Goal: Task Accomplishment & Management: Manage account settings

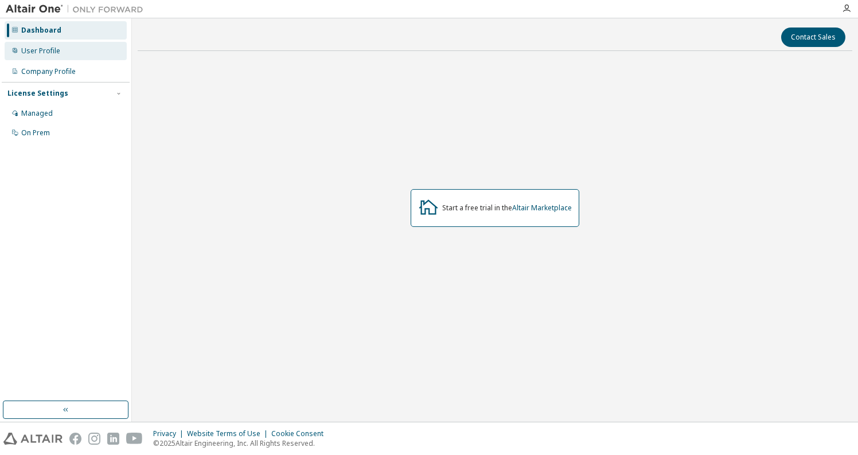
click at [52, 54] on div "User Profile" at bounding box center [40, 50] width 39 height 9
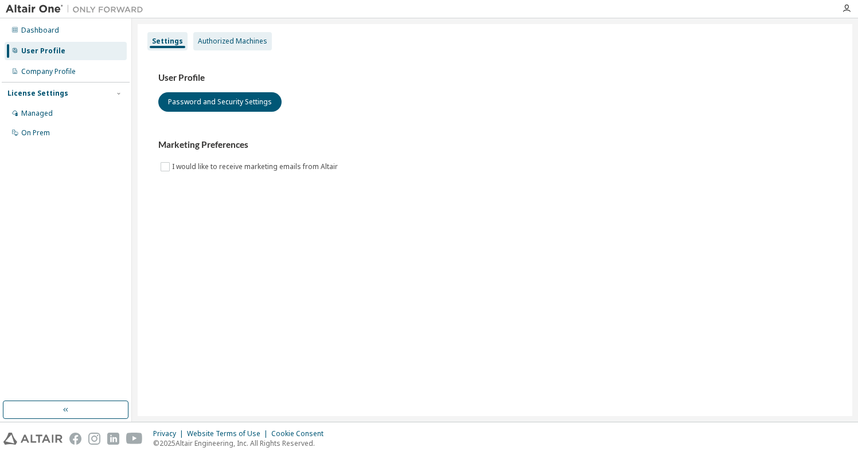
click at [210, 35] on div "Authorized Machines" at bounding box center [232, 41] width 79 height 18
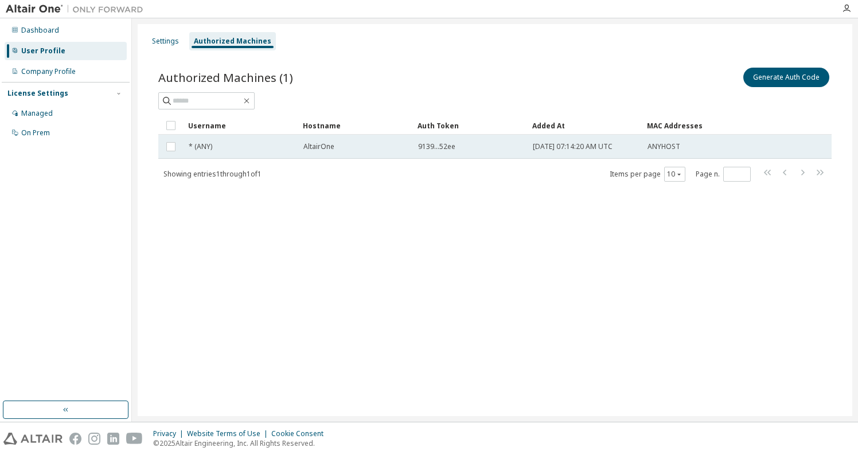
click at [454, 147] on span "9139...52ee" at bounding box center [436, 146] width 37 height 9
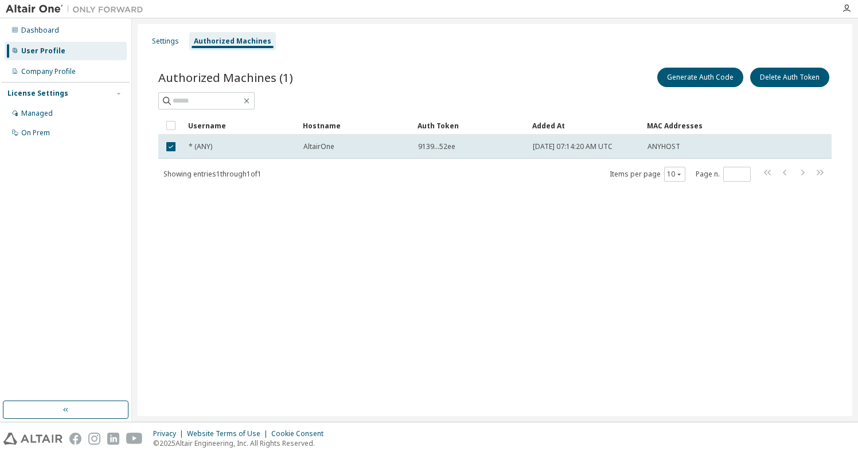
click at [454, 147] on span "9139...52ee" at bounding box center [436, 146] width 37 height 9
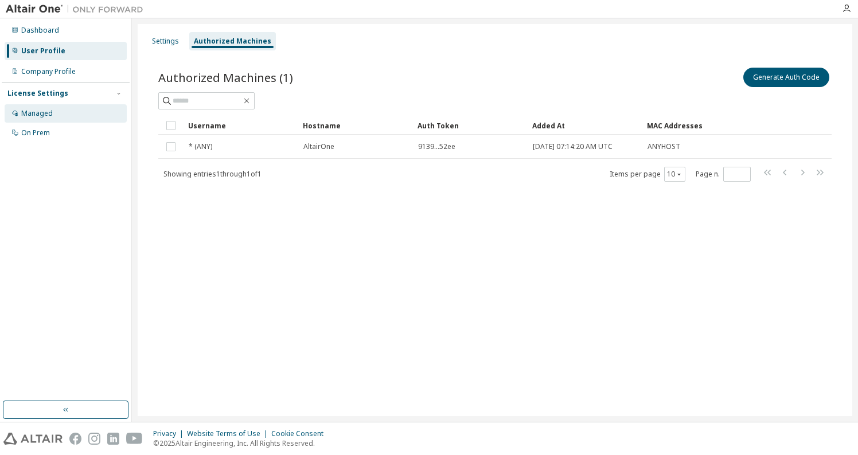
click at [84, 112] on div "Managed" at bounding box center [66, 113] width 122 height 18
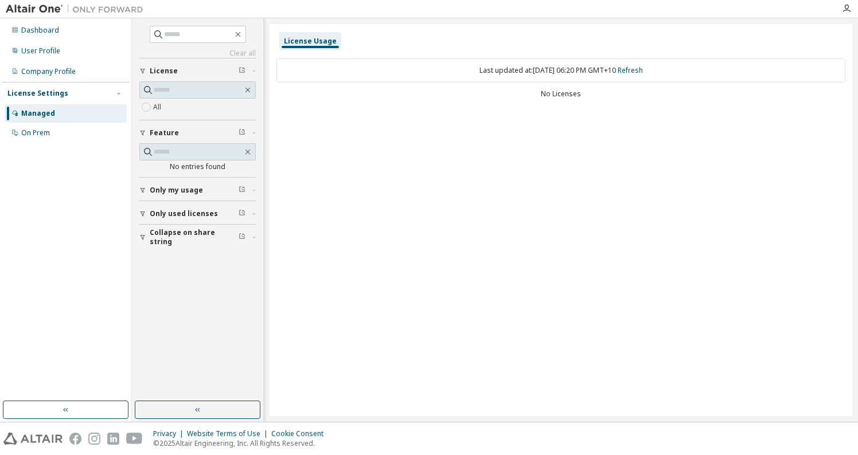
click at [175, 204] on button "Only used licenses" at bounding box center [197, 213] width 116 height 25
click at [59, 72] on div "Company Profile" at bounding box center [48, 71] width 54 height 9
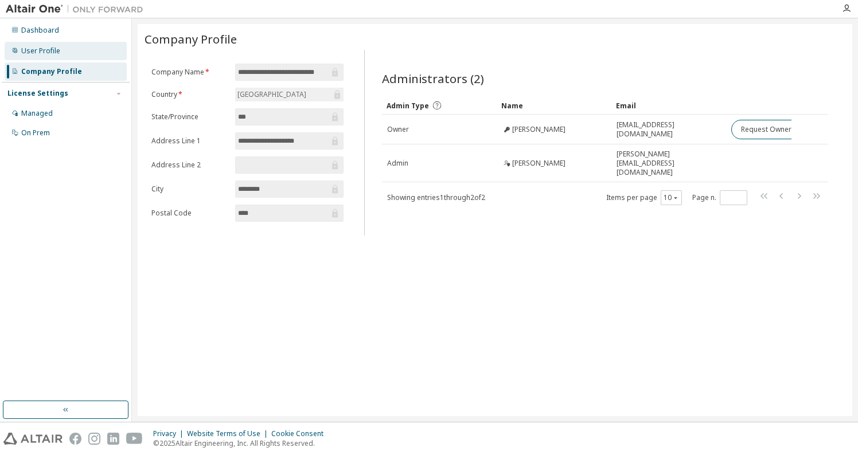
click at [71, 53] on div "User Profile" at bounding box center [66, 51] width 122 height 18
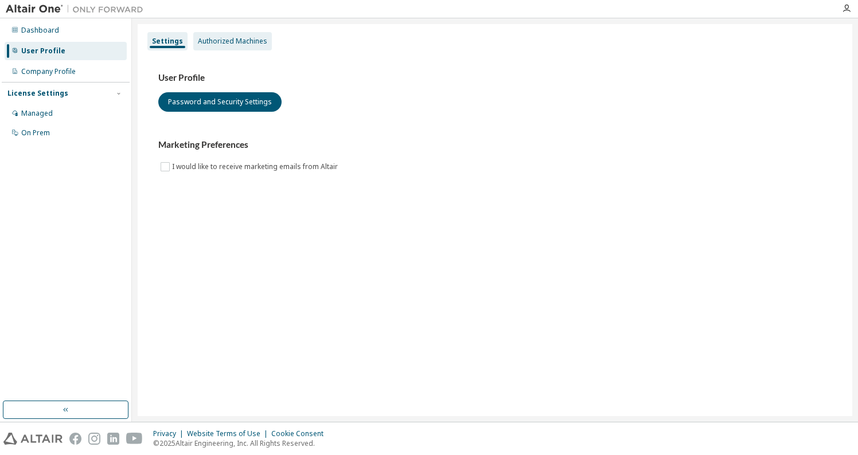
click at [221, 47] on div "Authorized Machines" at bounding box center [232, 41] width 79 height 18
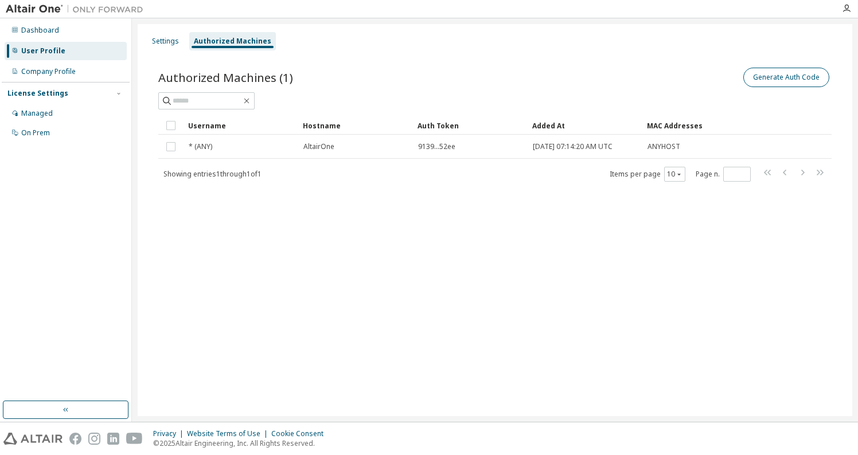
click at [770, 72] on button "Generate Auth Code" at bounding box center [786, 77] width 86 height 19
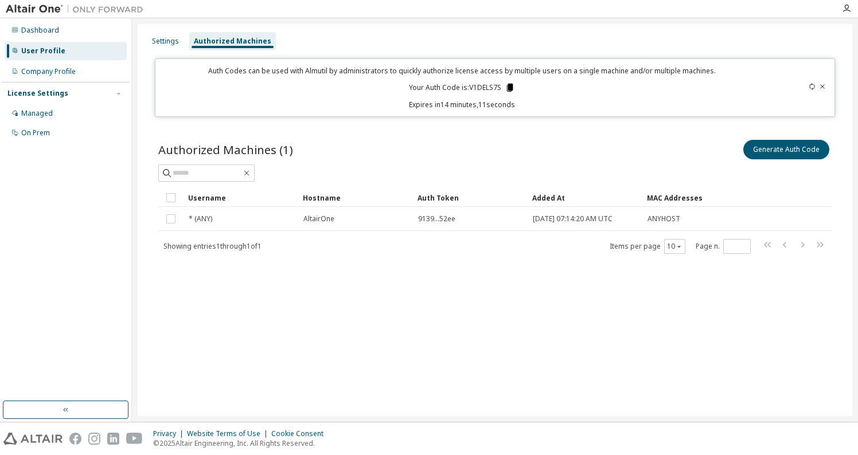
click at [509, 84] on icon at bounding box center [509, 88] width 6 height 8
click at [822, 85] on icon at bounding box center [822, 86] width 7 height 7
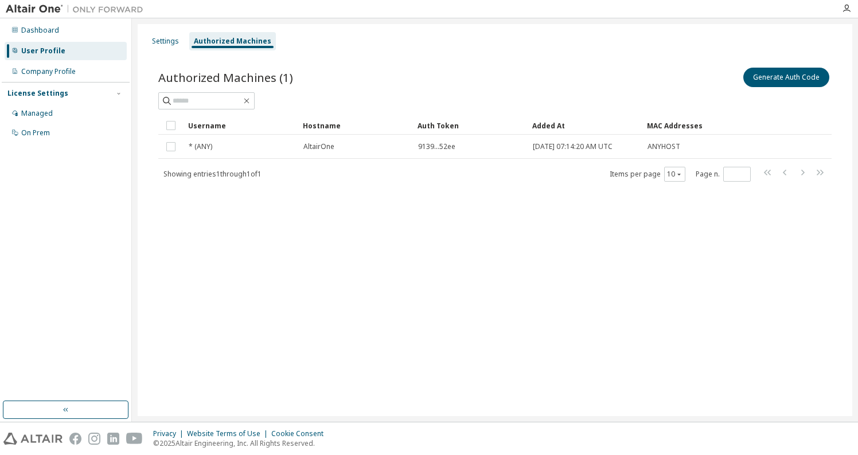
click at [504, 151] on div "9139...52ee" at bounding box center [470, 146] width 104 height 9
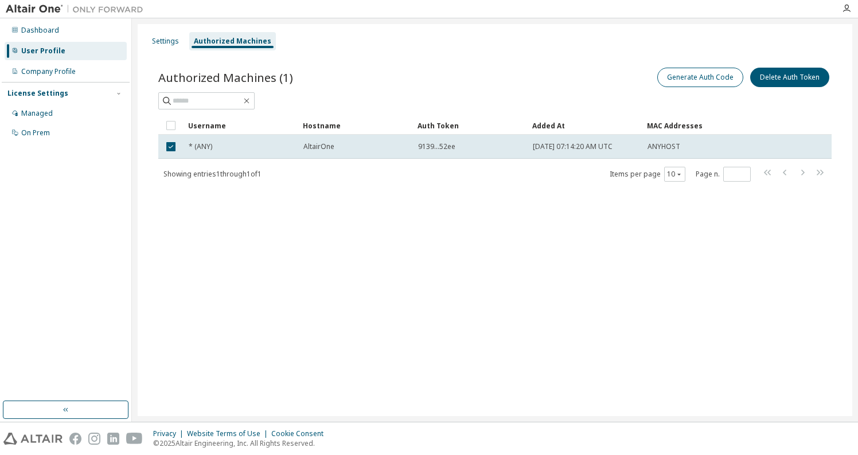
click at [688, 69] on button "Generate Auth Code" at bounding box center [700, 77] width 86 height 19
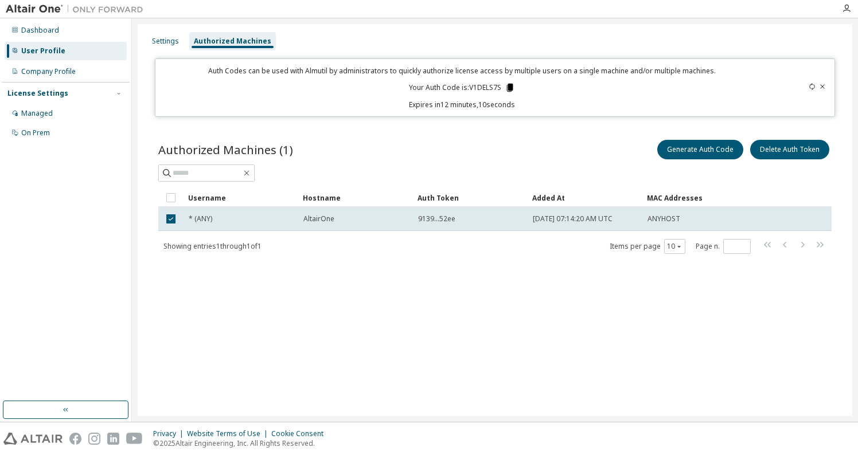
click at [514, 87] on icon at bounding box center [510, 88] width 10 height 10
